Goal: Information Seeking & Learning: Learn about a topic

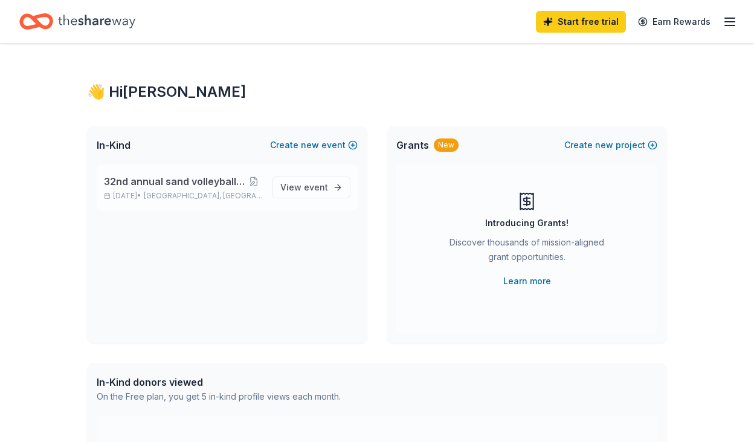
click at [195, 177] on span "32nd annual sand volleyball tournament" at bounding box center [174, 181] width 141 height 15
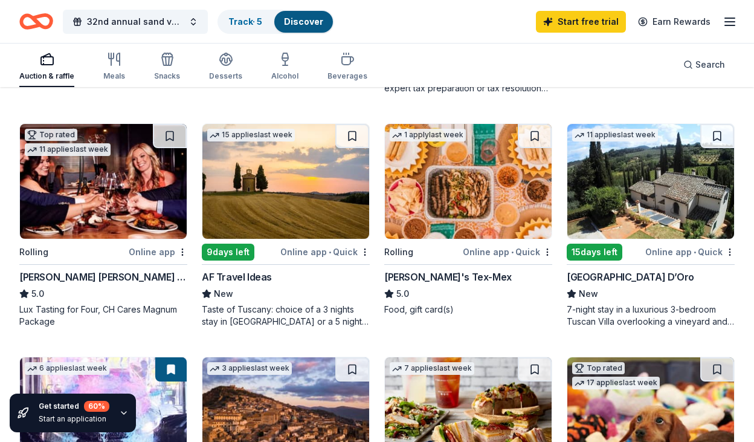
scroll to position [335, 0]
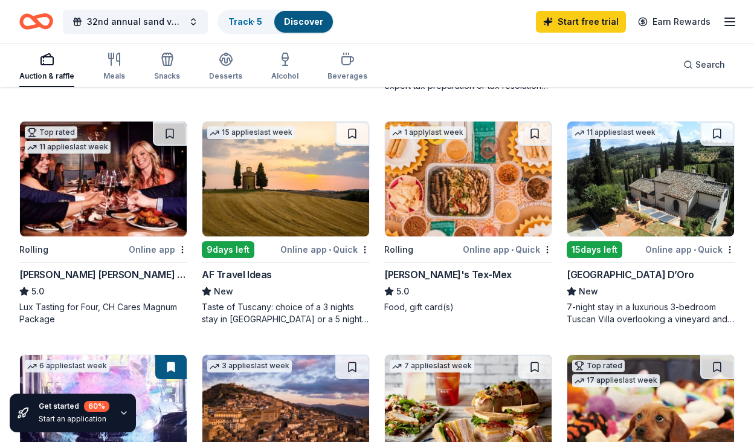
click at [94, 275] on div "[PERSON_NAME] [PERSON_NAME] Winery and Restaurants" at bounding box center [103, 274] width 168 height 15
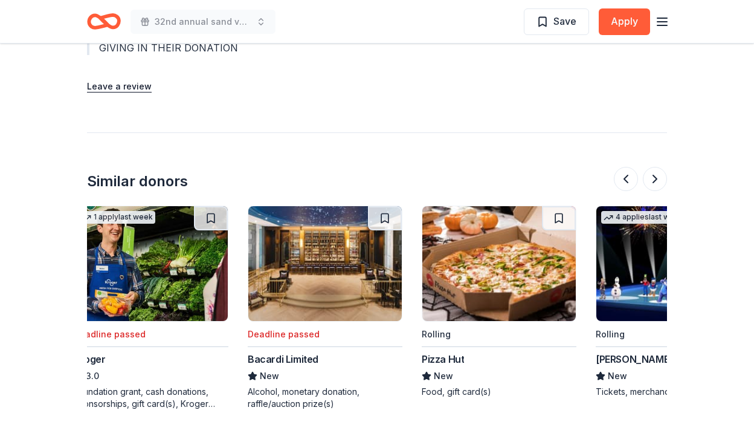
scroll to position [0, 1141]
